Goal: Task Accomplishment & Management: Complete application form

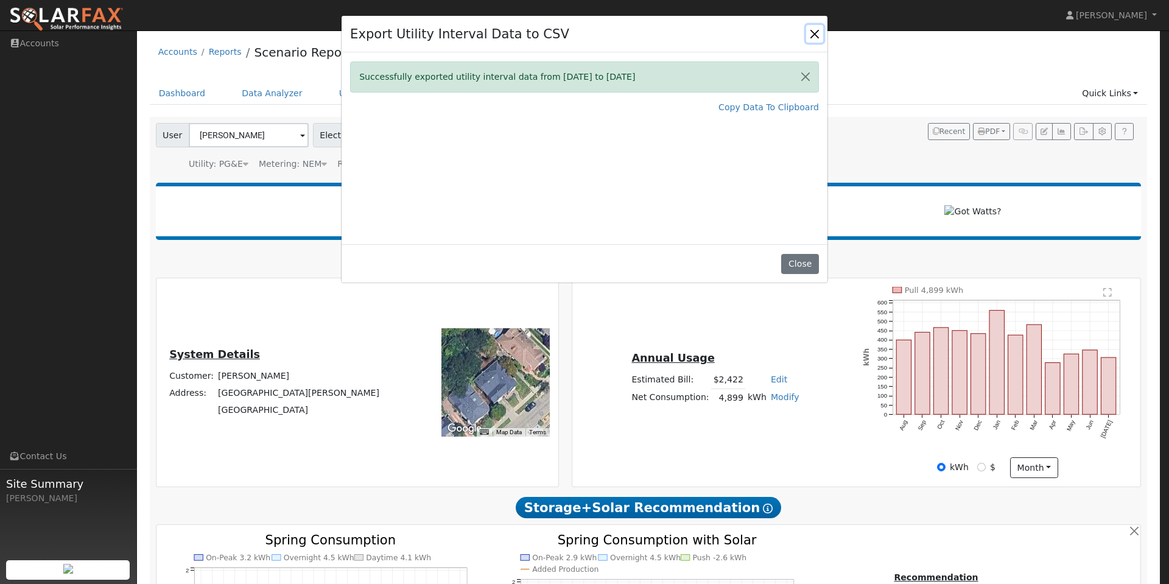
click at [815, 32] on button "Close" at bounding box center [814, 33] width 17 height 17
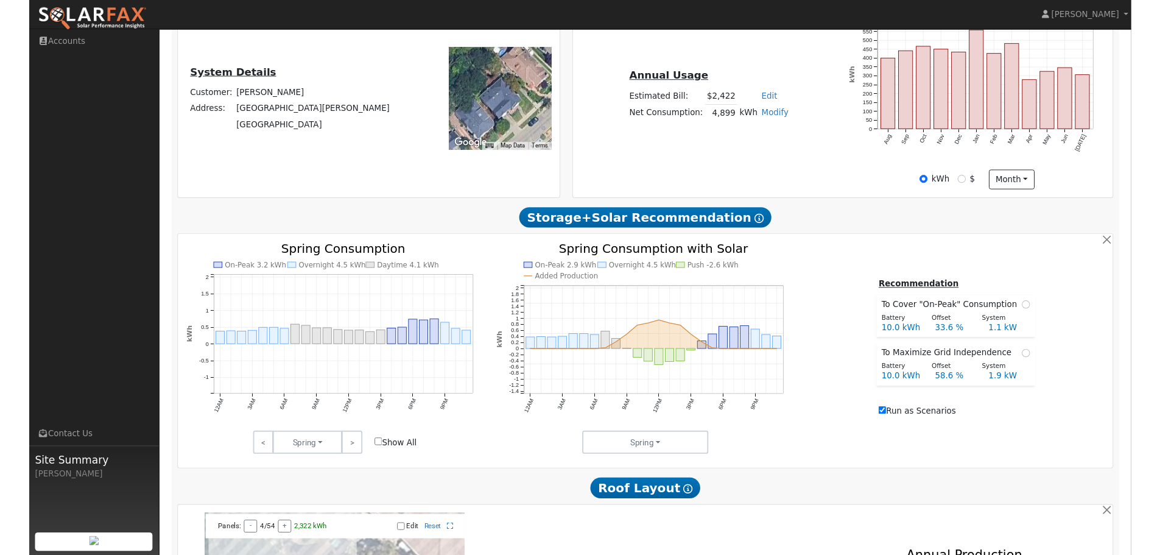
scroll to position [304, 0]
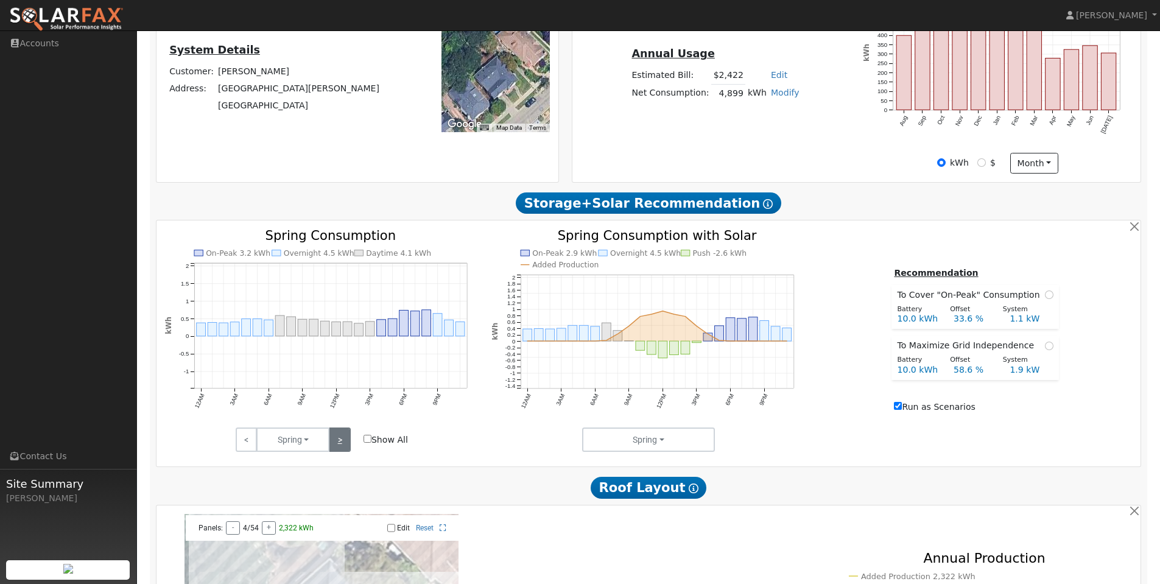
click at [340, 452] on link ">" at bounding box center [339, 439] width 21 height 24
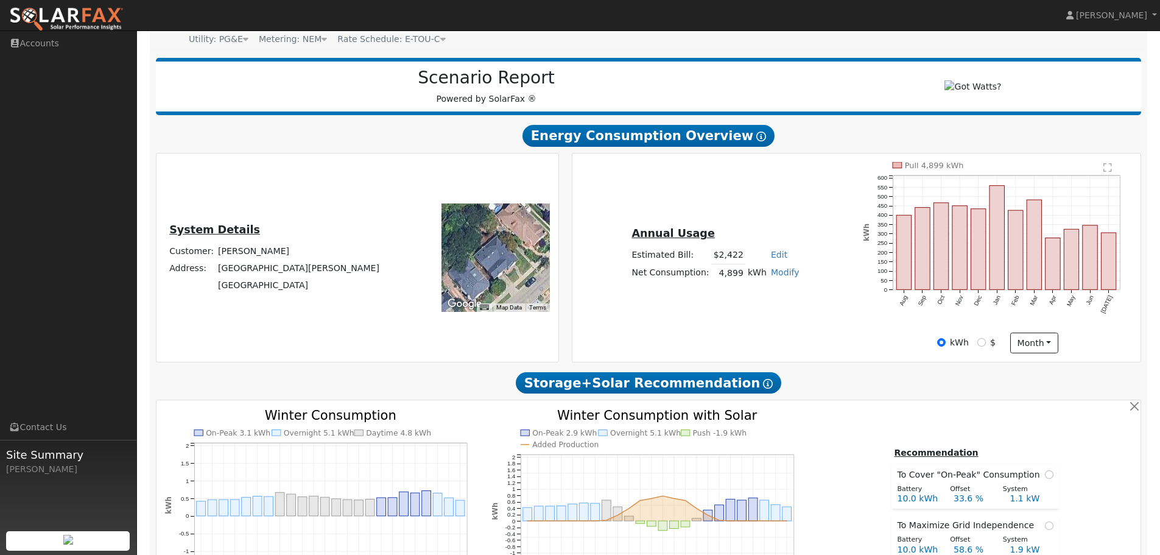
scroll to position [0, 0]
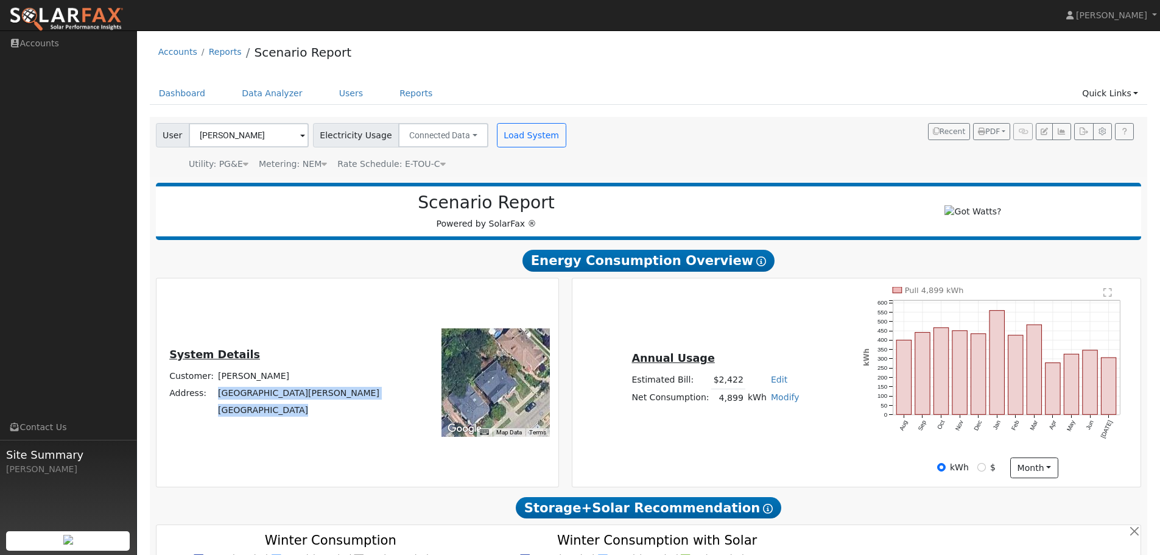
drag, startPoint x: 332, startPoint y: 418, endPoint x: 255, endPoint y: 398, distance: 79.3
click at [251, 398] on tbody "Customer: David Yu Address: 1580 Trestle Glen Road Oakland, CA 94610" at bounding box center [274, 392] width 214 height 51
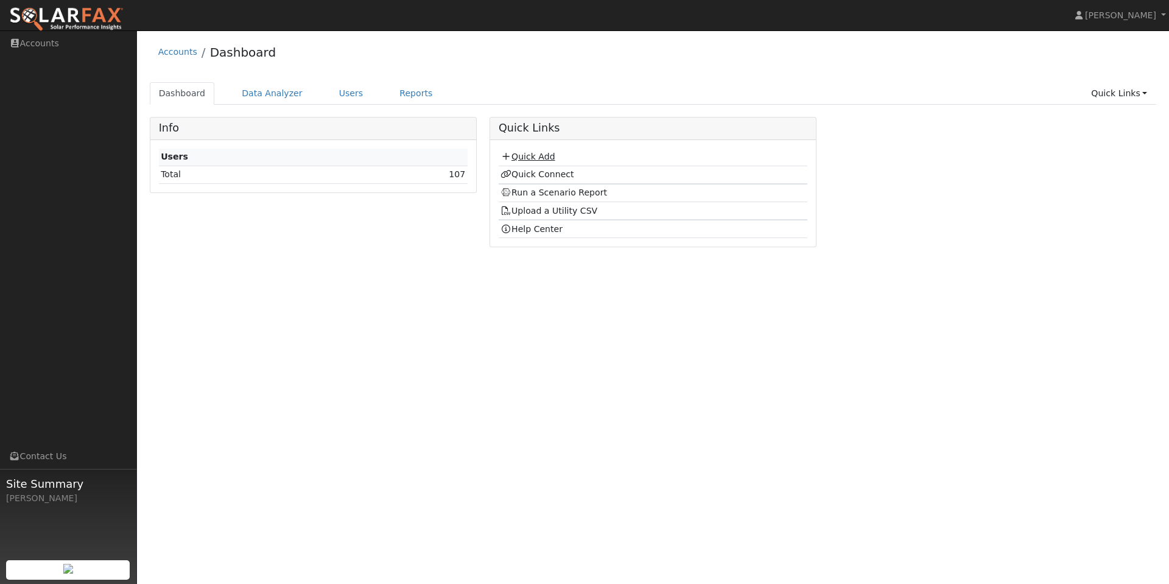
click at [528, 156] on link "Quick Add" at bounding box center [527, 157] width 54 height 10
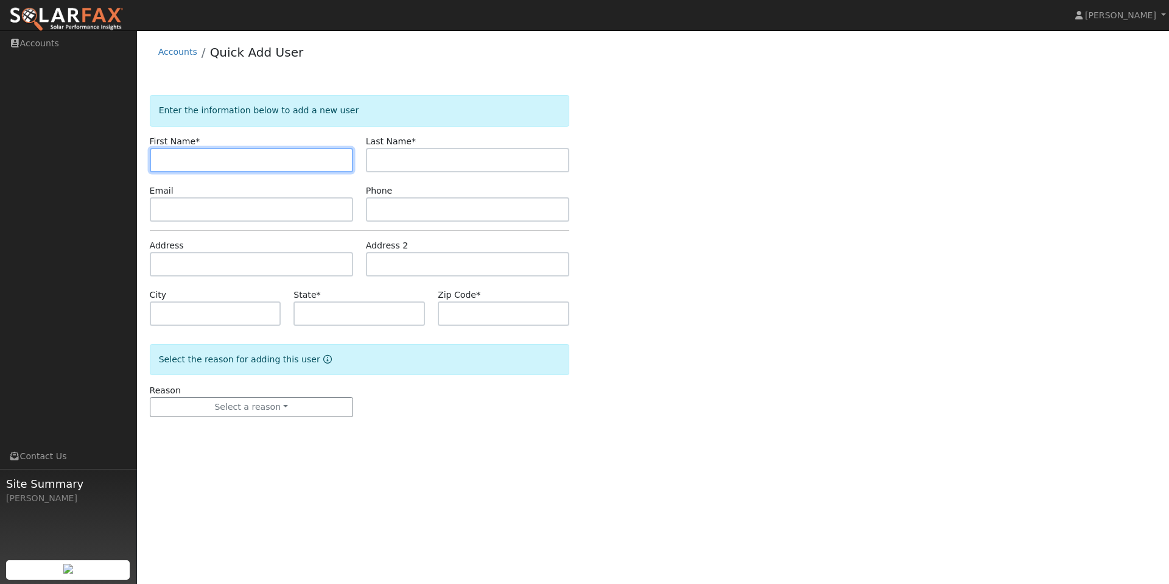
click at [268, 160] on input "text" at bounding box center [251, 160] width 203 height 24
type input "Walidah"
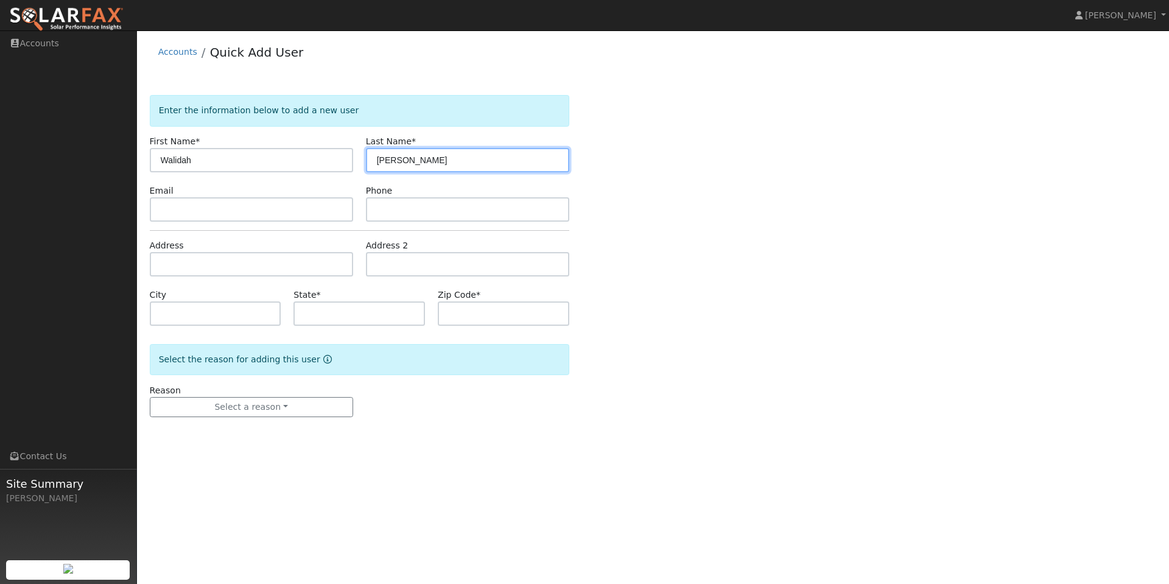
type input "[PERSON_NAME]"
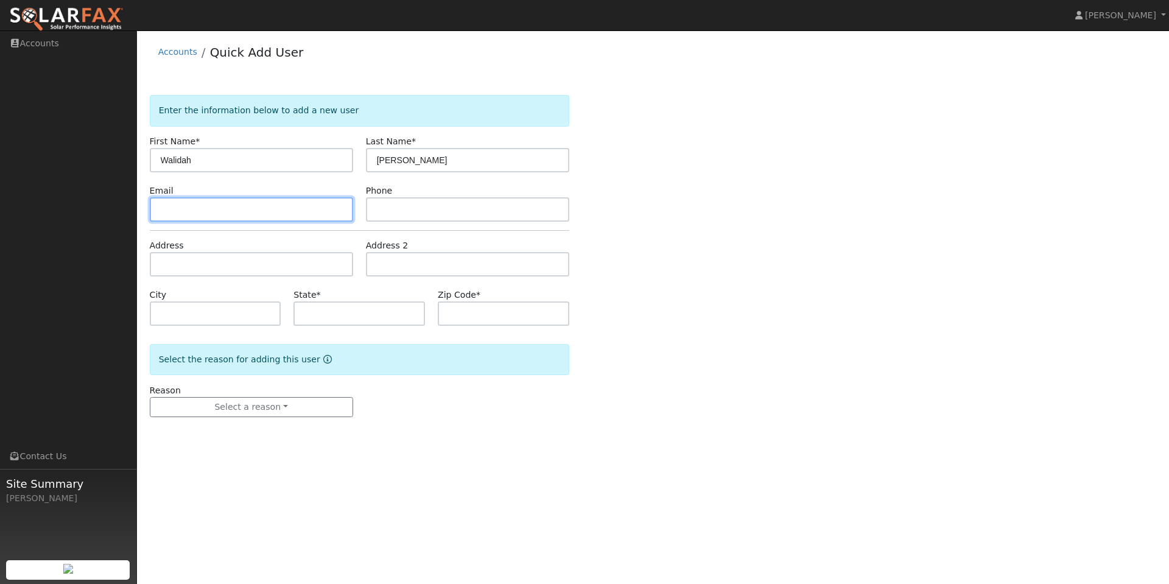
click at [241, 212] on input "text" at bounding box center [251, 209] width 203 height 24
paste input "[EMAIL_ADDRESS][DOMAIN_NAME]"
type input "[EMAIL_ADDRESS][DOMAIN_NAME]"
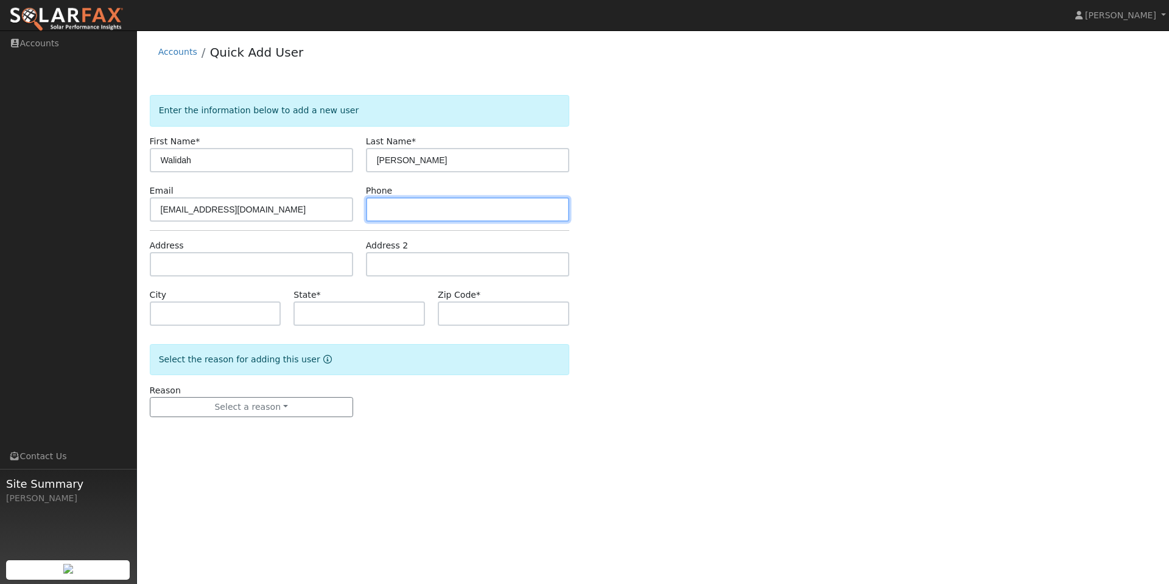
click at [407, 206] on input "text" at bounding box center [467, 209] width 203 height 24
paste input "(415) 760-6400"
type input "(415) 760-6400"
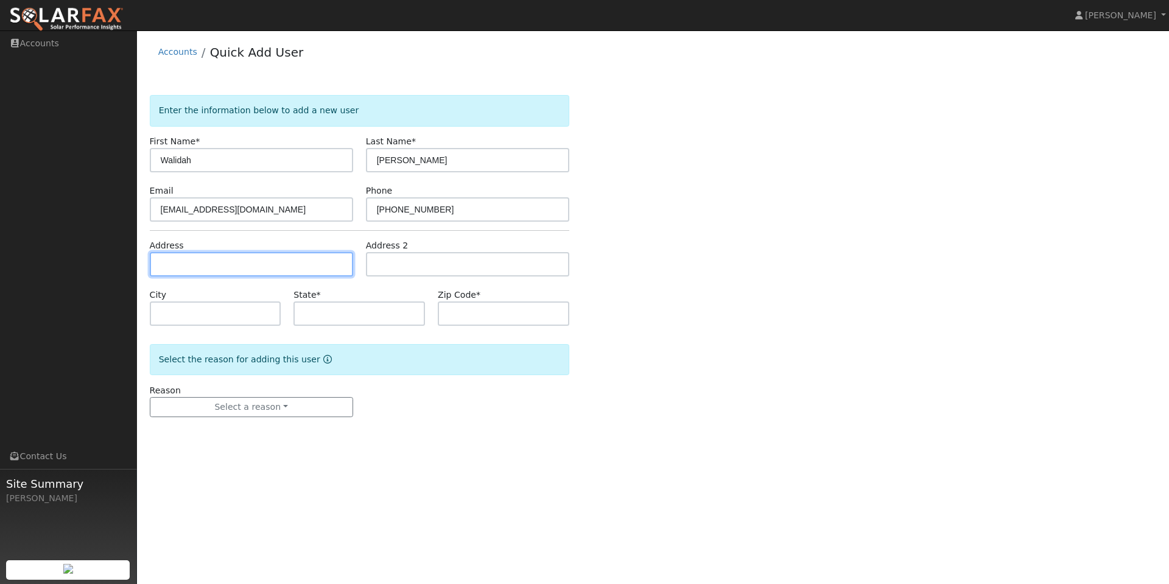
paste input "452 Virgil St Bay Point 94565"
type input "452 Virgil Street"
type input "Bay Point"
type input "CA"
type input "94565"
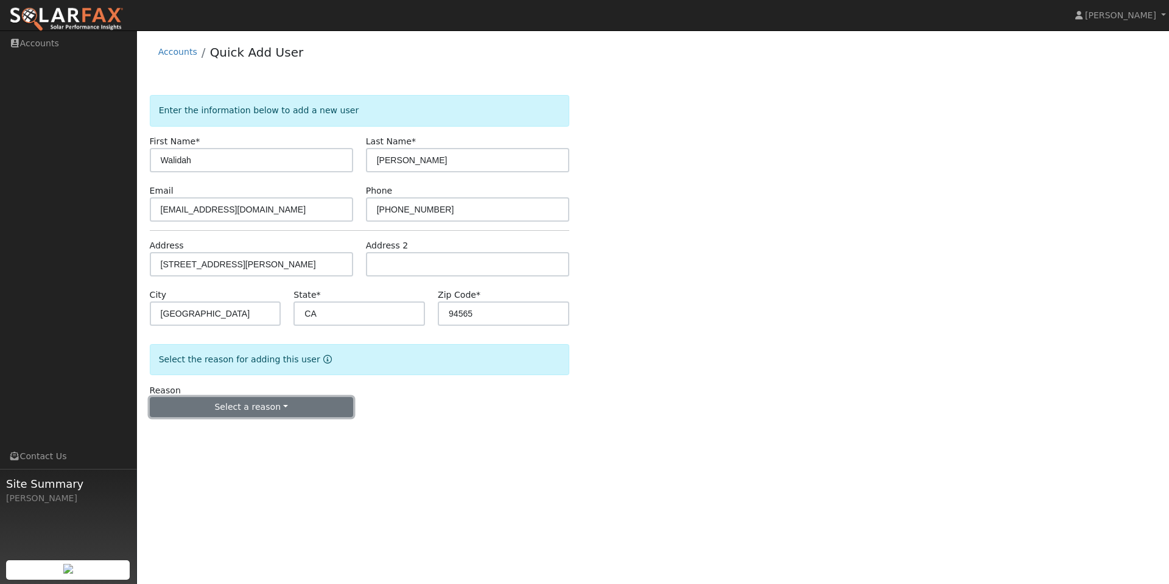
click at [269, 411] on button "Select a reason" at bounding box center [251, 407] width 203 height 21
click at [261, 449] on link "New customer adding solar" at bounding box center [217, 449] width 135 height 17
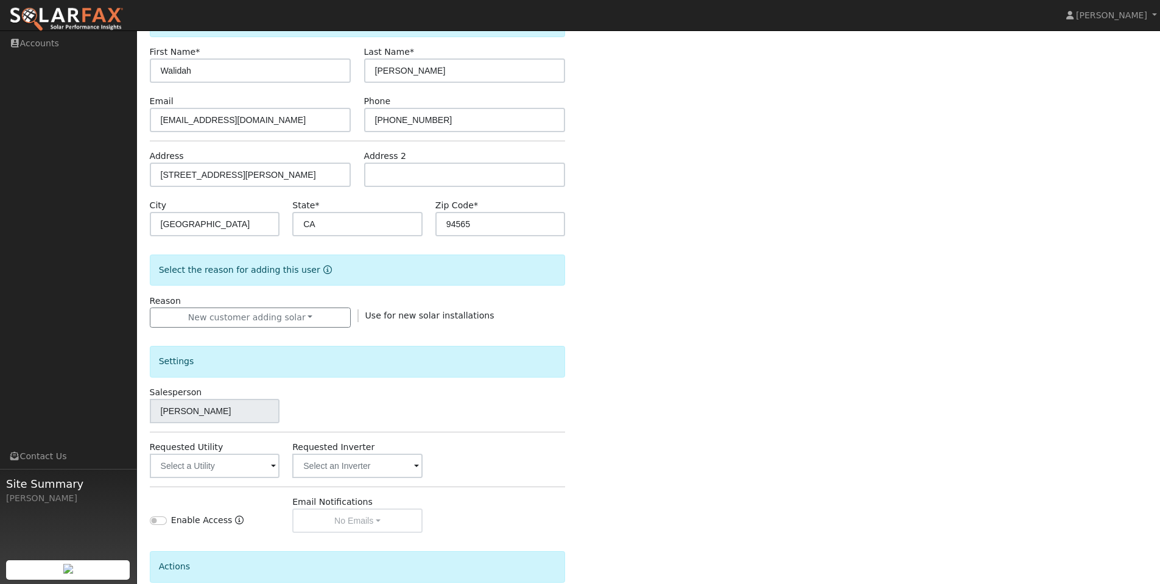
scroll to position [203, 0]
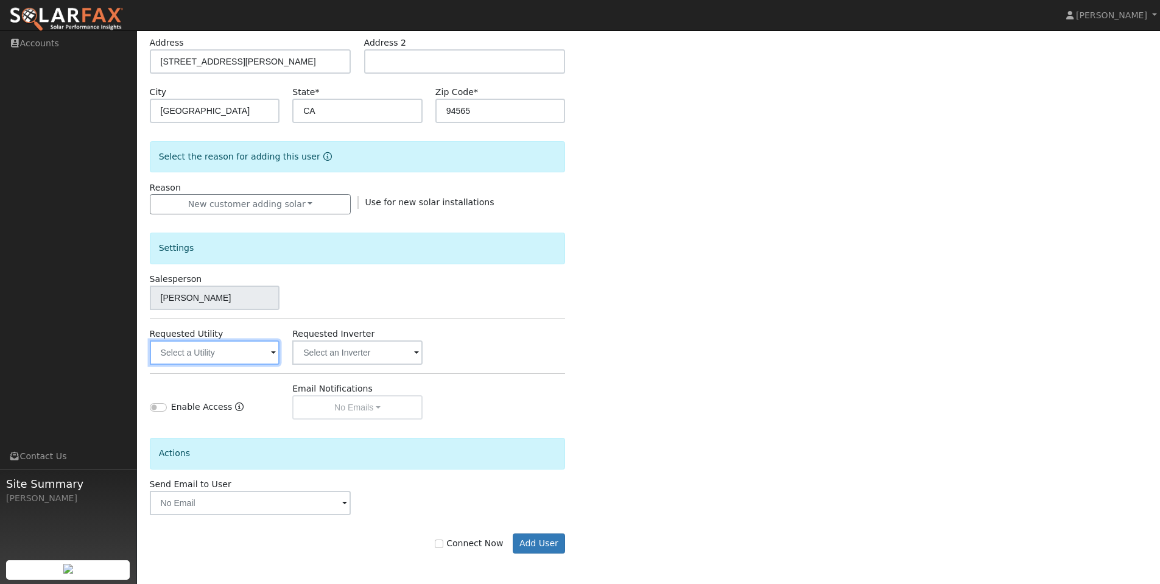
click at [253, 359] on input "text" at bounding box center [215, 352] width 130 height 24
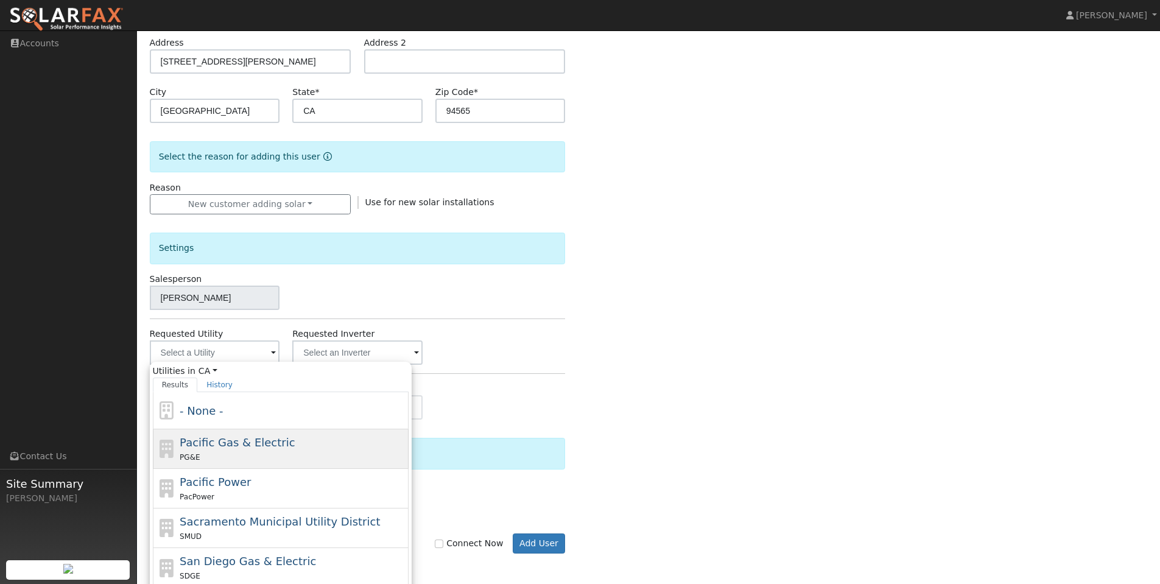
click at [260, 450] on div "Pacific Gas & Electric PG&E" at bounding box center [293, 448] width 226 height 29
type input "Pacific Gas & Electric"
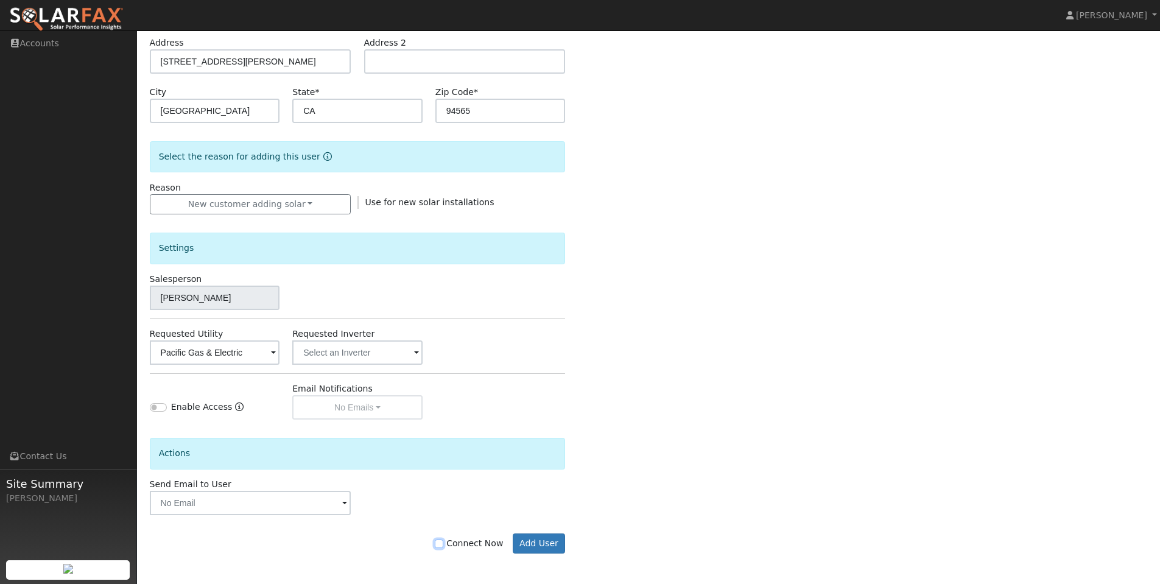
click at [443, 542] on input "Connect Now" at bounding box center [439, 543] width 9 height 9
checkbox input "true"
click at [552, 545] on button "Add User" at bounding box center [539, 543] width 53 height 21
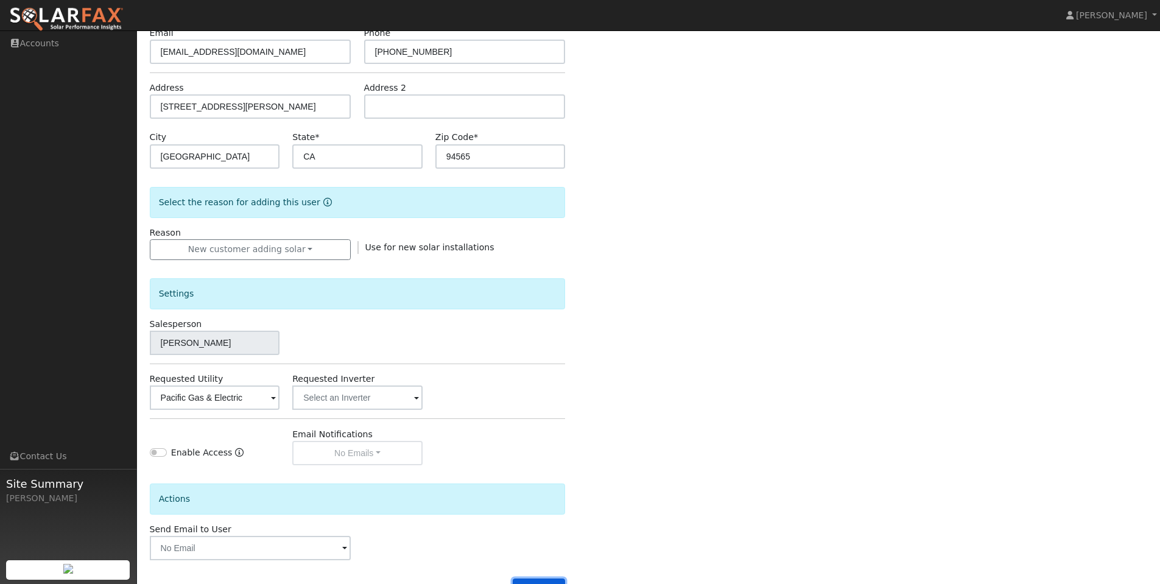
scroll to position [0, 0]
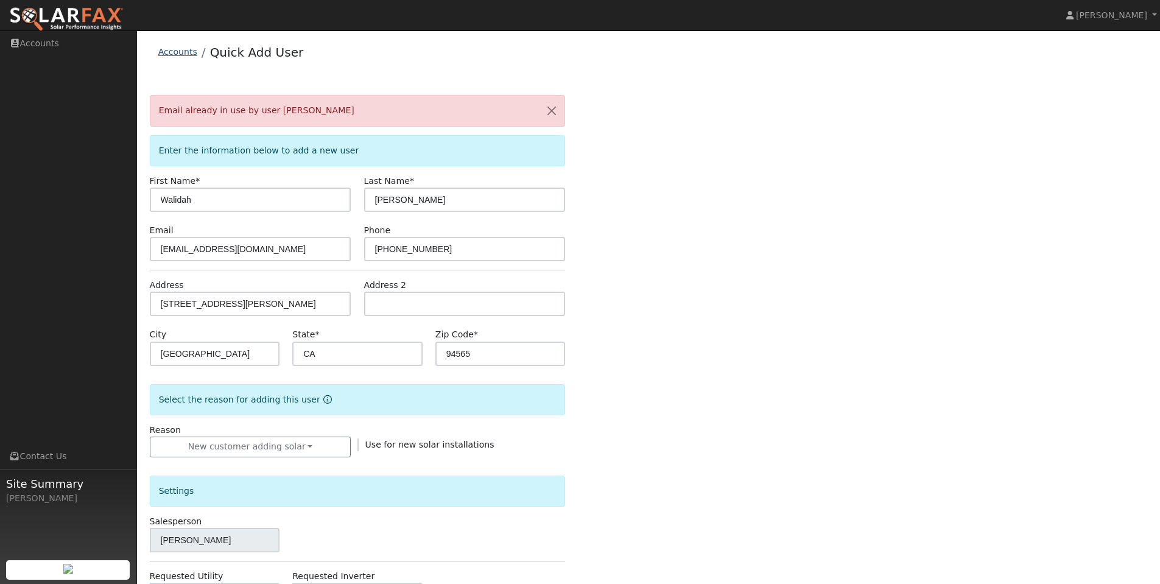
click at [171, 49] on link "Accounts" at bounding box center [177, 52] width 39 height 10
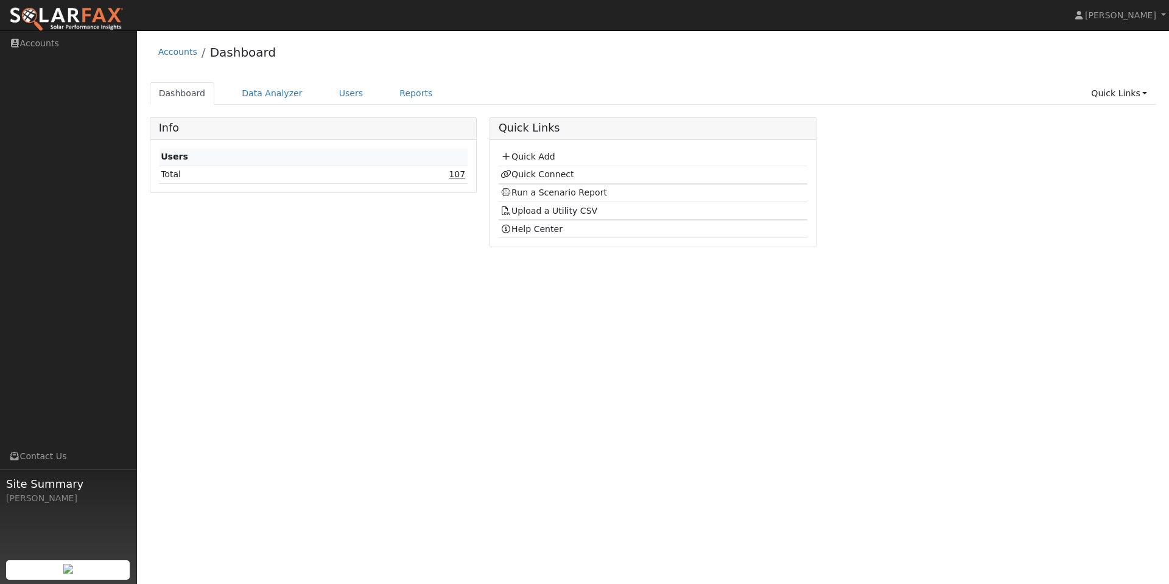
click at [455, 174] on link "107" at bounding box center [457, 174] width 16 height 10
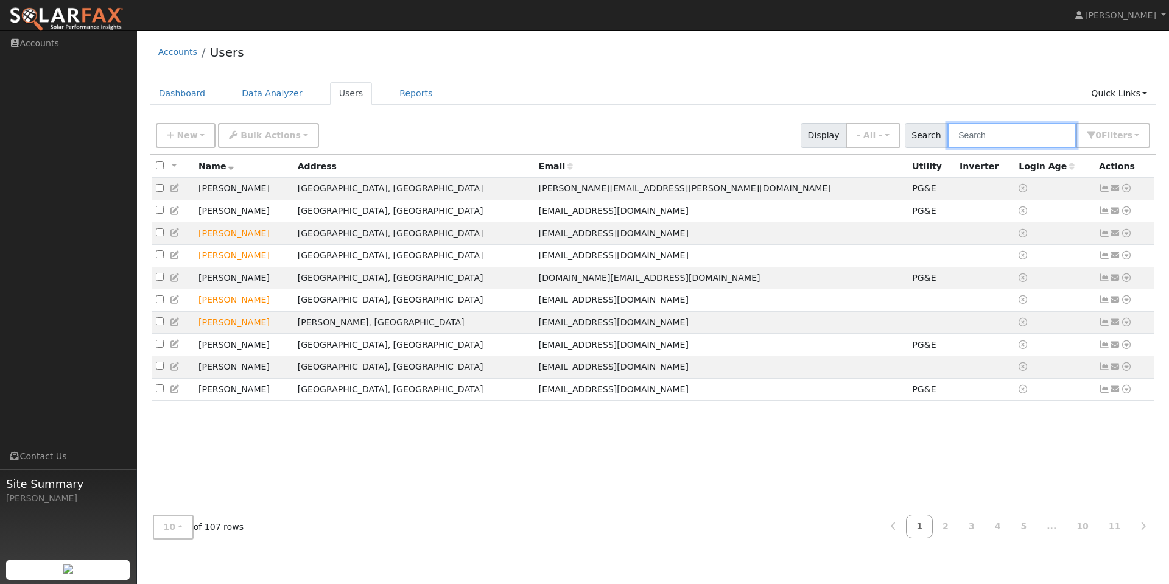
click at [973, 130] on input "text" at bounding box center [1011, 135] width 129 height 25
click at [1127, 371] on icon at bounding box center [1126, 366] width 11 height 9
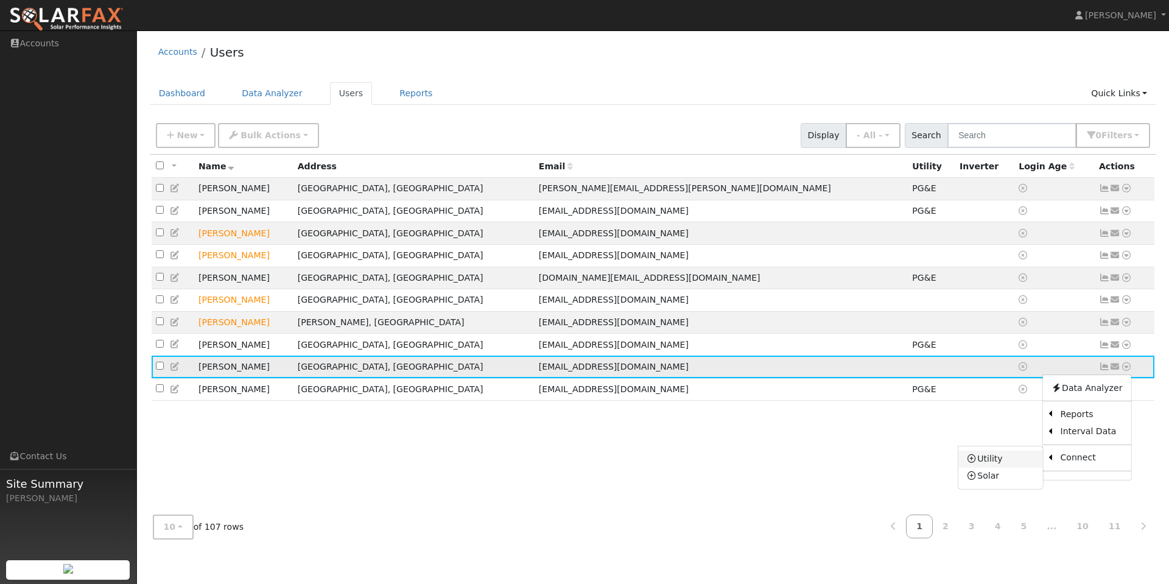
click at [1002, 468] on link "Utility" at bounding box center [1000, 458] width 85 height 17
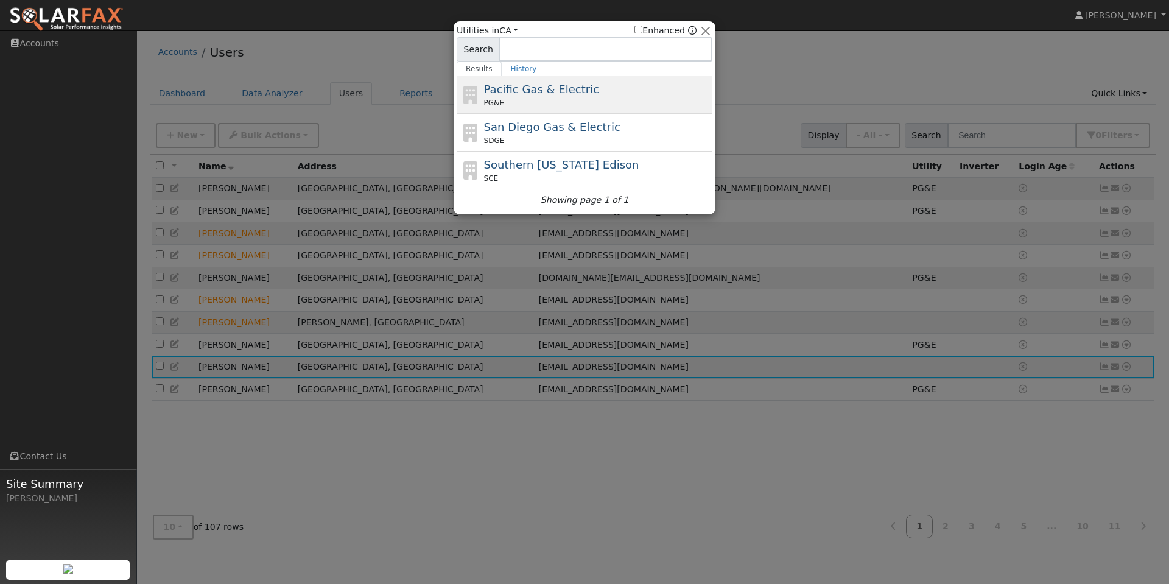
click at [565, 98] on div "PG&E" at bounding box center [597, 102] width 226 height 11
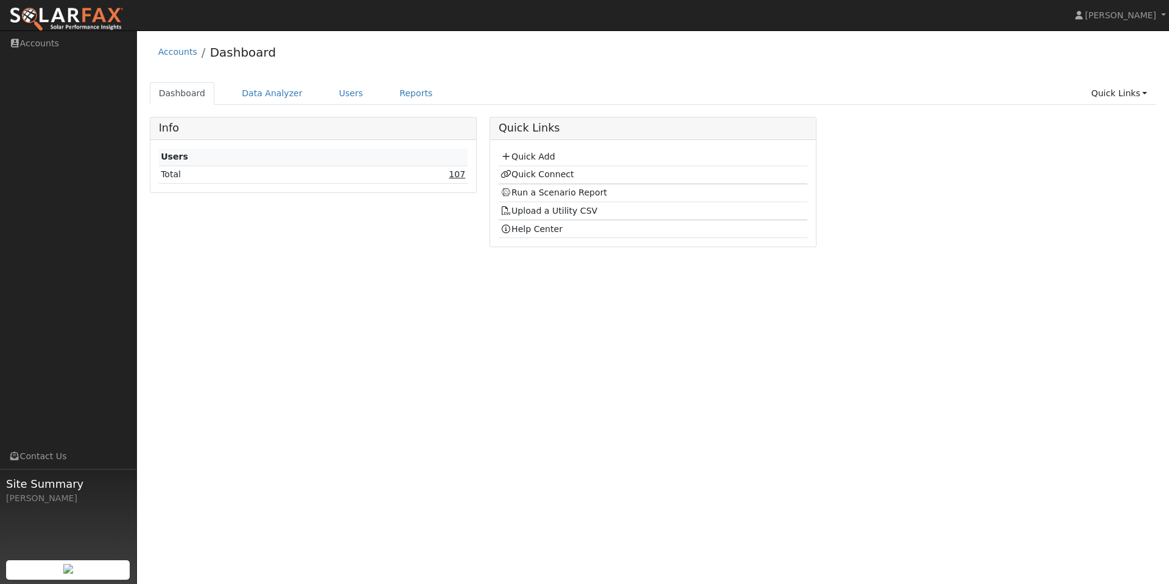
click at [456, 175] on link "107" at bounding box center [457, 174] width 16 height 10
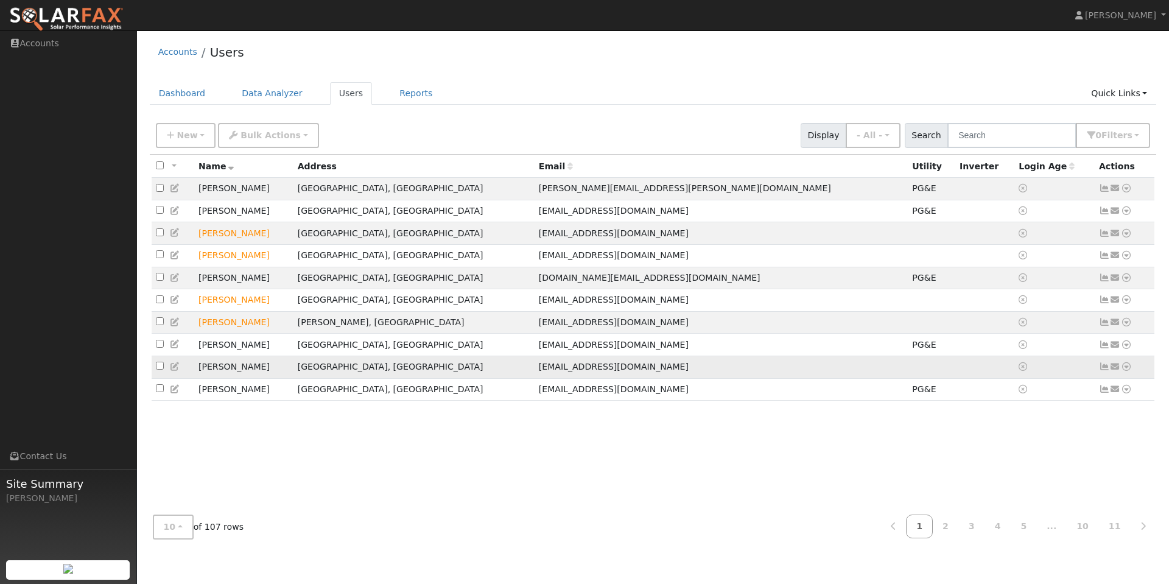
click at [1129, 371] on icon at bounding box center [1126, 366] width 11 height 9
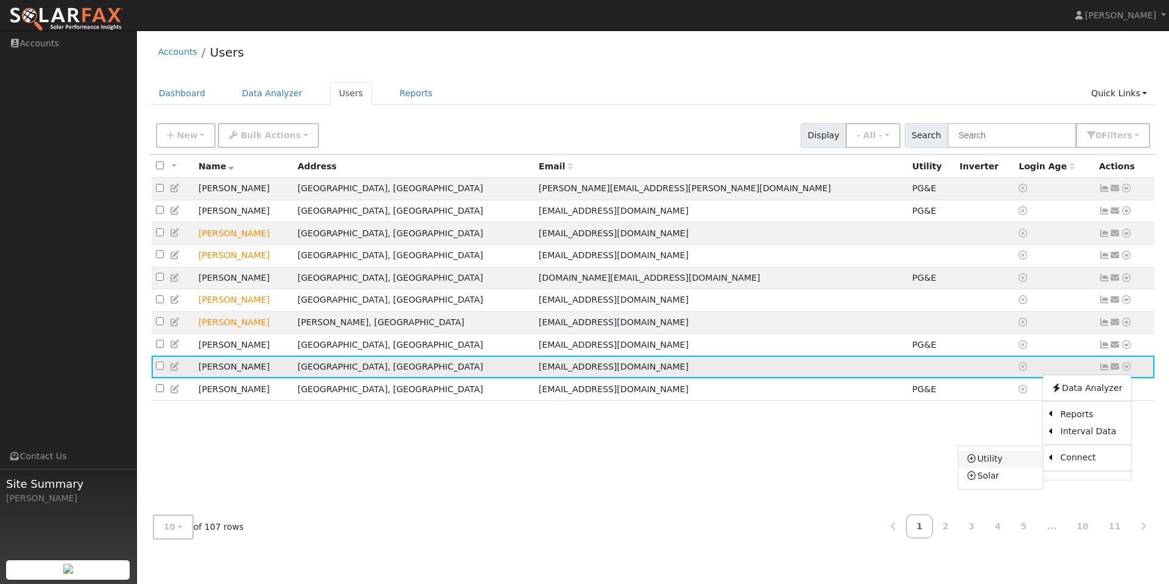
click at [997, 468] on link "Utility" at bounding box center [1000, 458] width 85 height 17
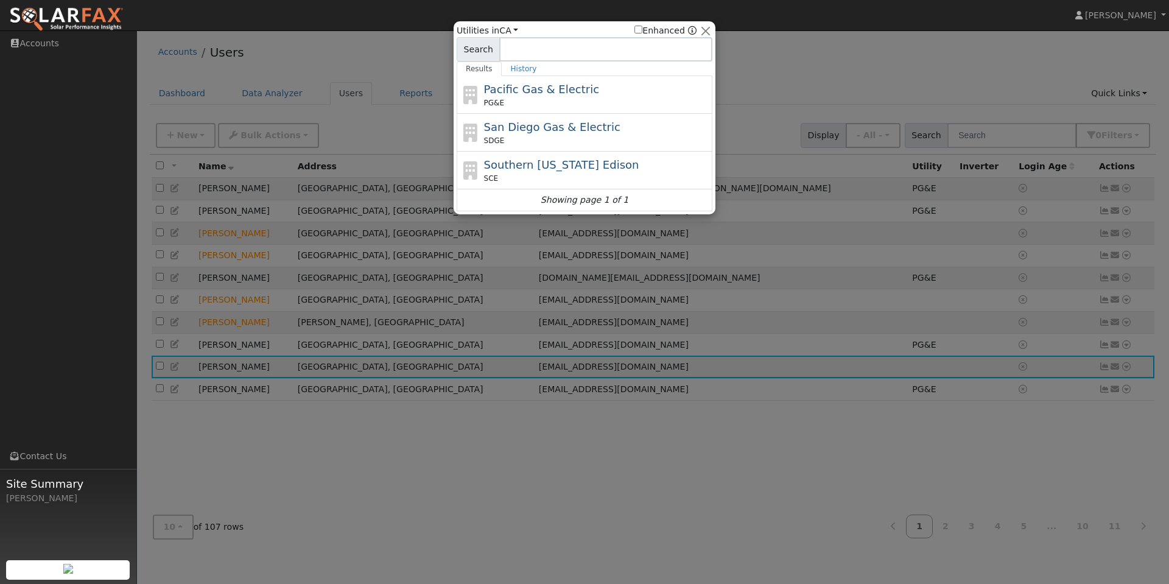
click at [570, 89] on span "Pacific Gas & Electric" at bounding box center [541, 89] width 115 height 13
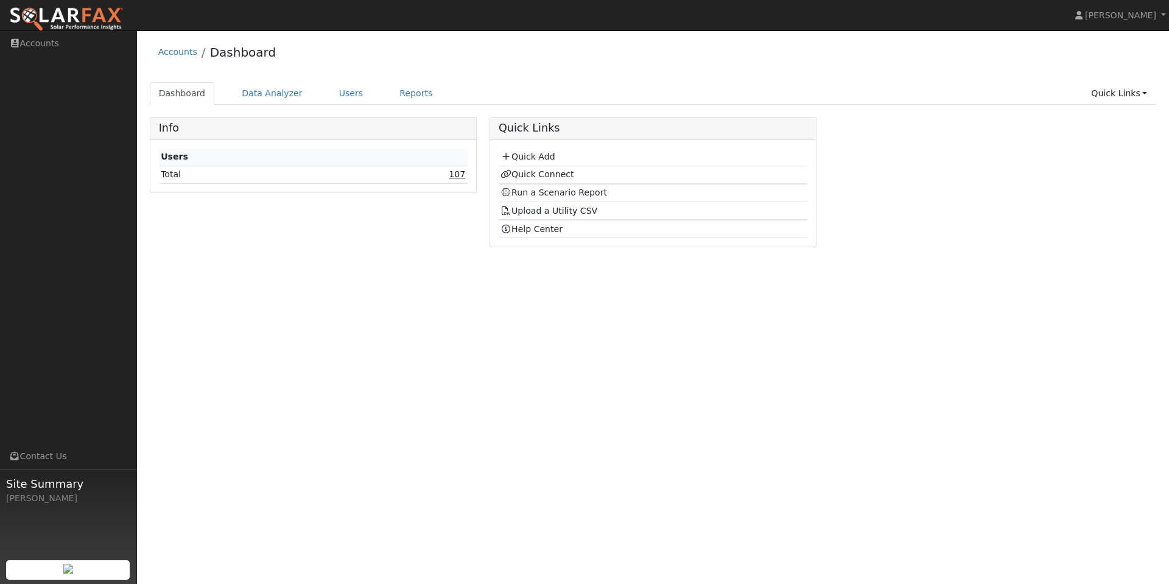
click at [454, 174] on link "107" at bounding box center [457, 174] width 16 height 10
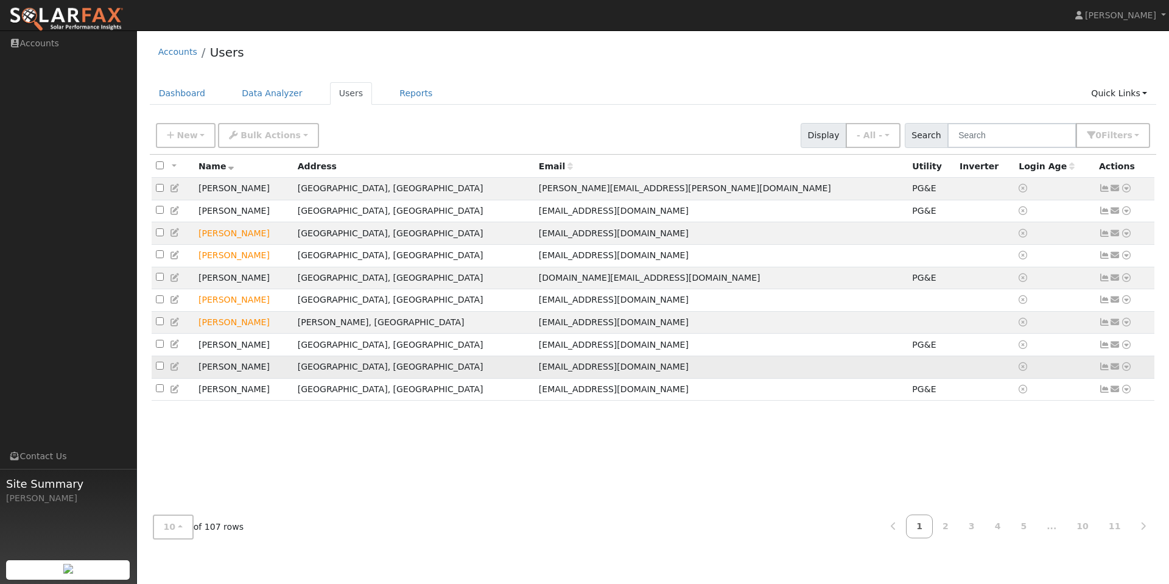
click at [1125, 371] on icon at bounding box center [1126, 366] width 11 height 9
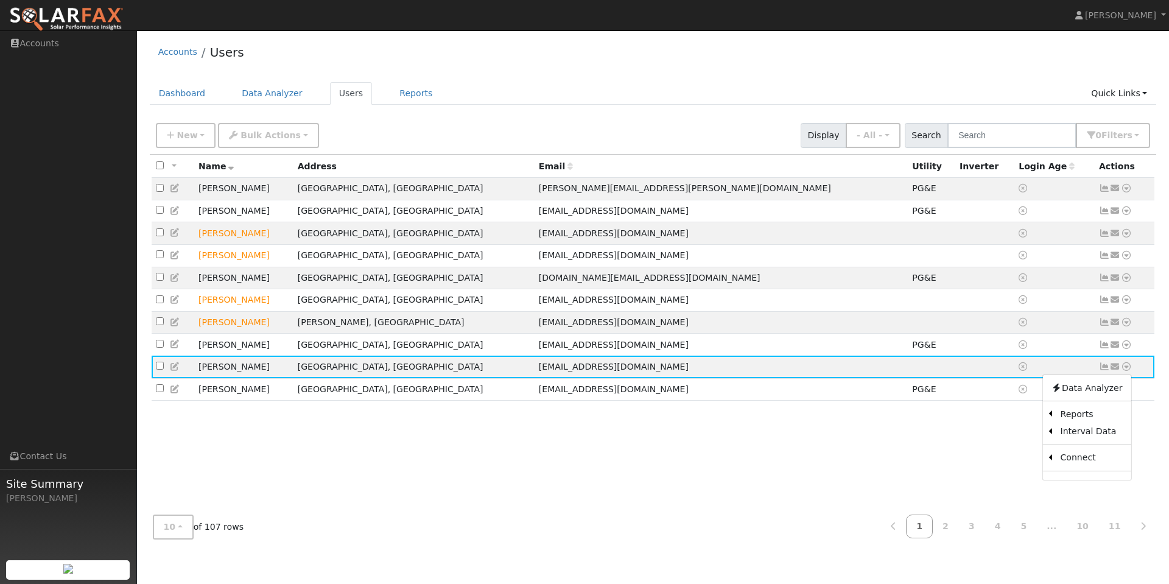
click at [0, 0] on icon at bounding box center [0, 0] width 0 height 0
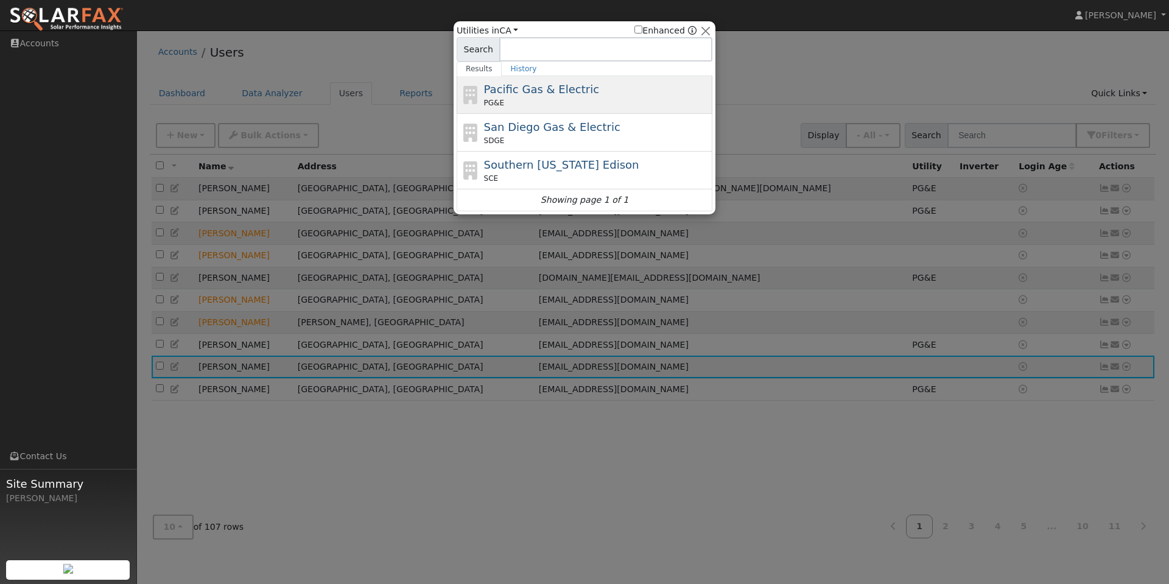
click at [536, 88] on span "Pacific Gas & Electric" at bounding box center [541, 89] width 115 height 13
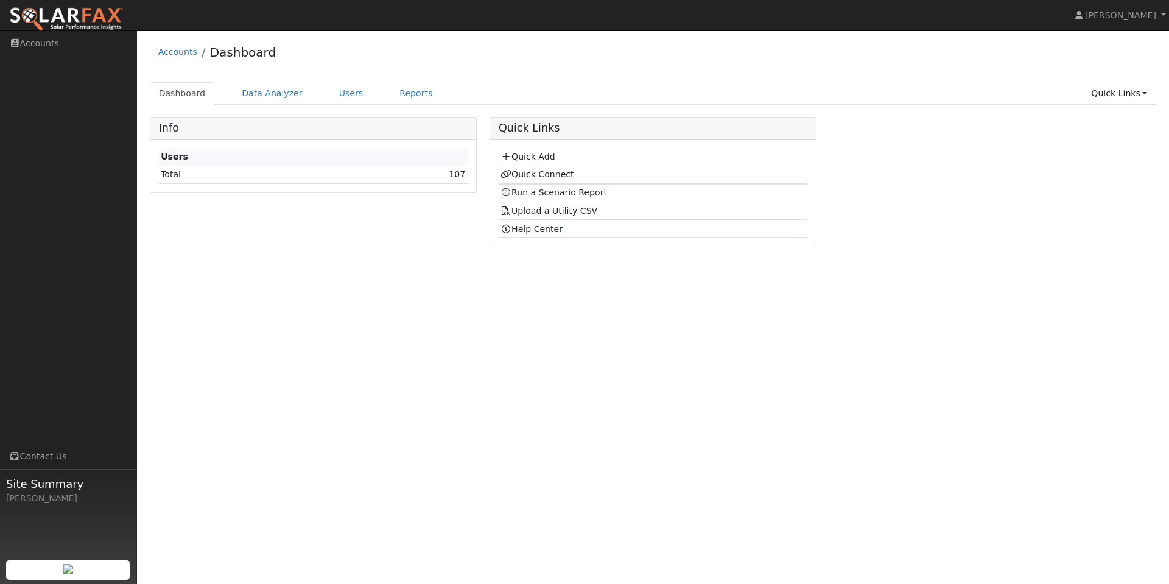
click at [454, 174] on link "107" at bounding box center [457, 174] width 16 height 10
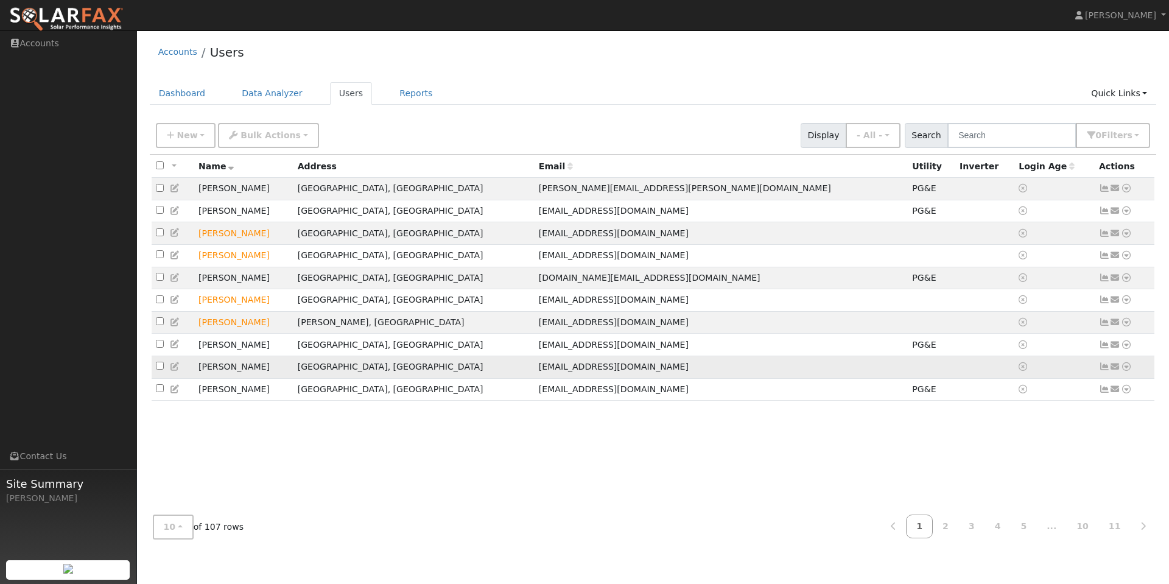
click at [1127, 371] on icon at bounding box center [1126, 366] width 11 height 9
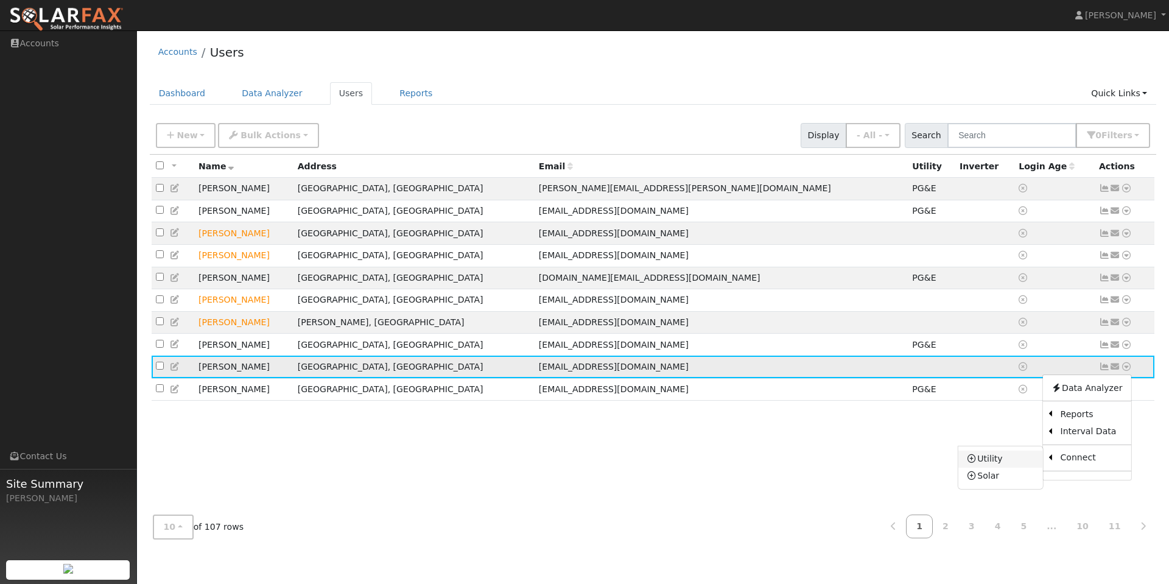
click at [995, 468] on link "Utility" at bounding box center [1000, 458] width 85 height 17
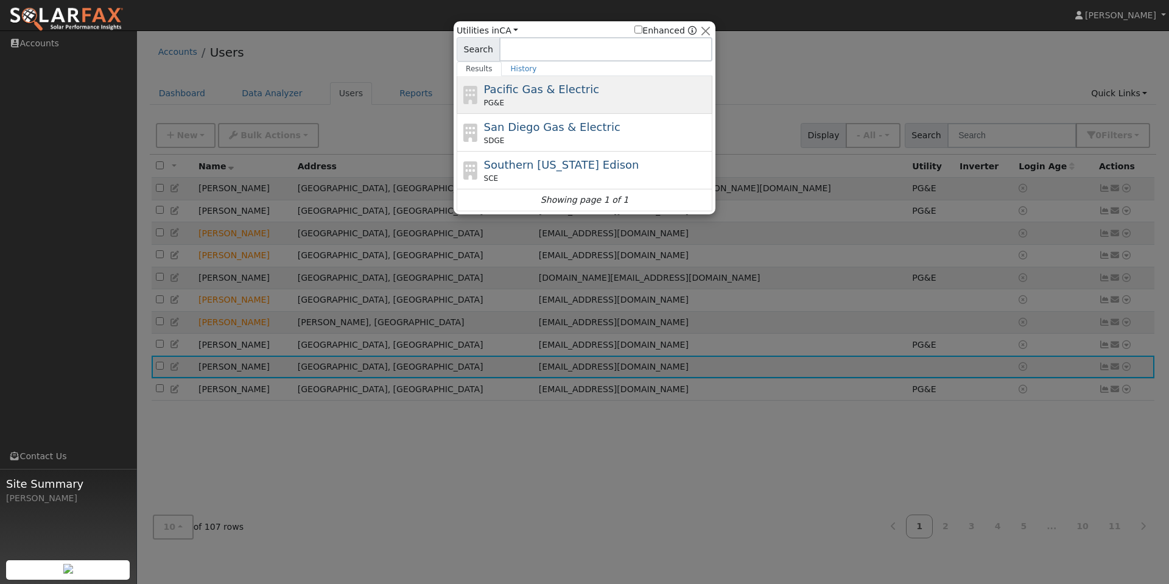
click at [581, 83] on span "Pacific Gas & Electric" at bounding box center [541, 89] width 115 height 13
